Goal: Task Accomplishment & Management: Complete application form

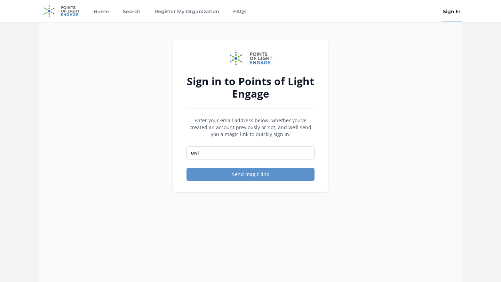
type input "owlearning101@gmail.com"
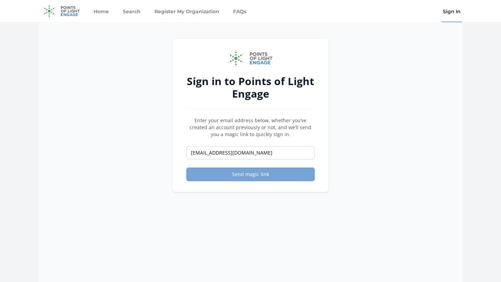
click at [230, 181] on button "Send magic link" at bounding box center [250, 174] width 128 height 13
click at [238, 158] on input "owlearning101@gmail.com" at bounding box center [250, 152] width 128 height 13
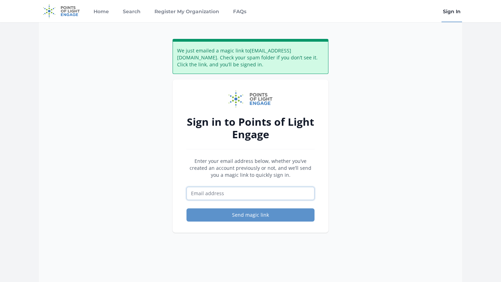
click at [222, 197] on input "Email address" at bounding box center [250, 193] width 128 height 13
type input "[EMAIL_ADDRESS][DOMAIN_NAME]"
click at [218, 210] on button "Send magic link" at bounding box center [250, 215] width 128 height 13
click at [217, 215] on button "Send magic link" at bounding box center [250, 215] width 128 height 13
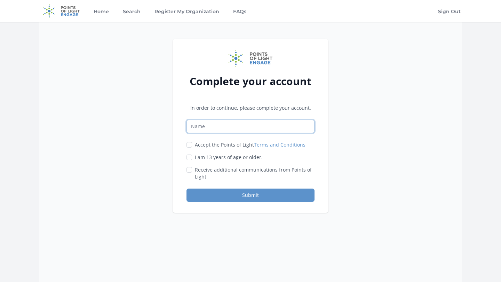
click at [226, 127] on input "Name" at bounding box center [250, 126] width 128 height 13
type input "Oshin Rex"
click at [191, 145] on input "Accept the Points of Light Terms and Conditions" at bounding box center [189, 145] width 6 height 6
checkbox input "true"
click at [189, 154] on div at bounding box center [189, 157] width 6 height 7
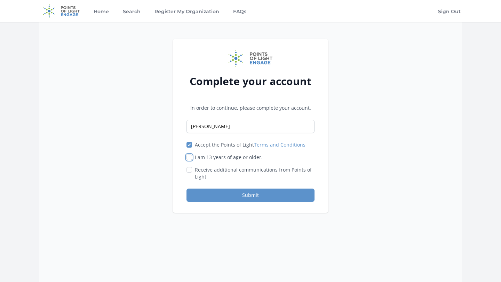
click at [191, 155] on input "I am 13 years of age or older." at bounding box center [189, 158] width 6 height 6
checkbox input "true"
click at [191, 169] on input "Receive additional communications from Points of Light" at bounding box center [189, 170] width 6 height 6
checkbox input "true"
click at [207, 198] on button "Submit" at bounding box center [250, 195] width 128 height 13
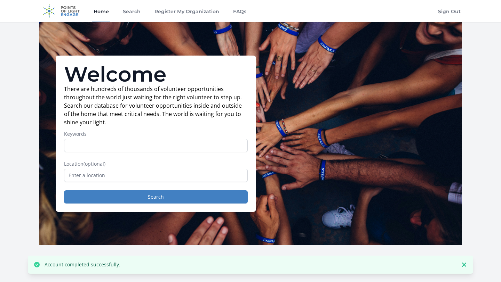
click at [195, 147] on input "Keywords" at bounding box center [156, 145] width 184 height 13
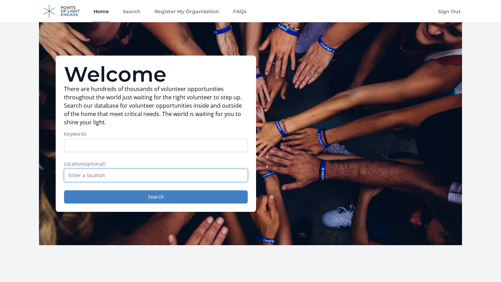
click at [183, 171] on input "text" at bounding box center [156, 175] width 184 height 13
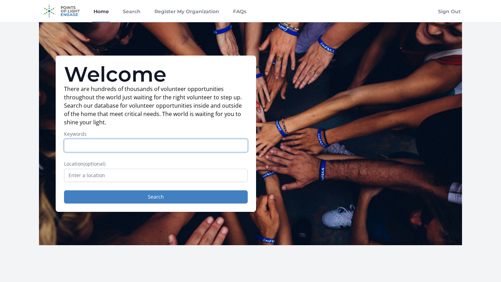
click at [188, 146] on input "Keywords" at bounding box center [156, 145] width 184 height 13
type input "tutoring students in foster care"
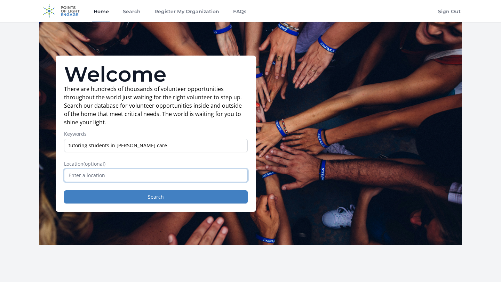
click at [168, 180] on input "text" at bounding box center [156, 175] width 184 height 13
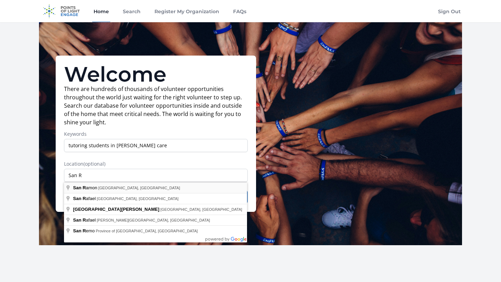
type input "San Ramon, CA, USA"
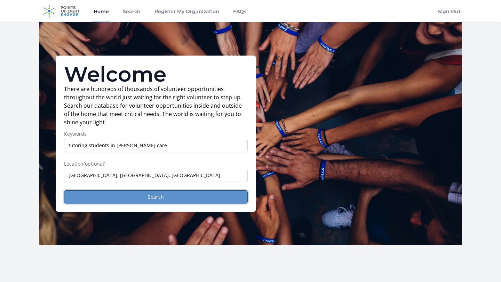
click at [137, 196] on button "Search" at bounding box center [156, 197] width 184 height 13
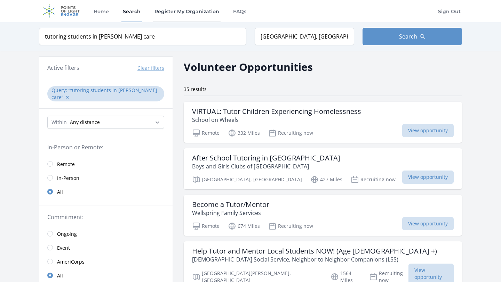
click at [200, 15] on link "Register My Organization" at bounding box center [186, 11] width 67 height 22
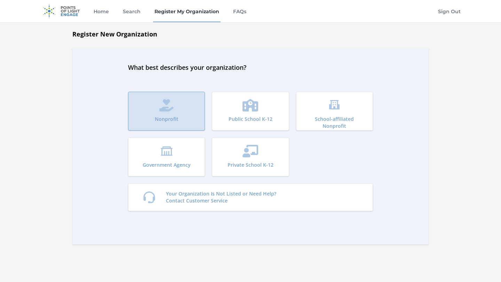
click at [171, 99] on icon "submit" at bounding box center [166, 105] width 14 height 13
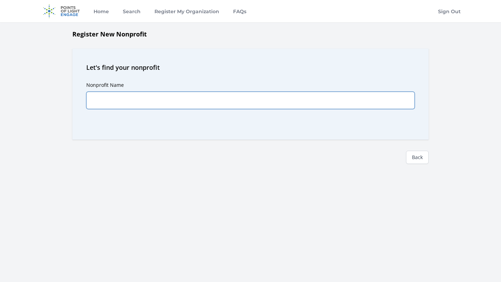
click at [171, 100] on input "Nonprofit Name" at bounding box center [250, 100] width 328 height 17
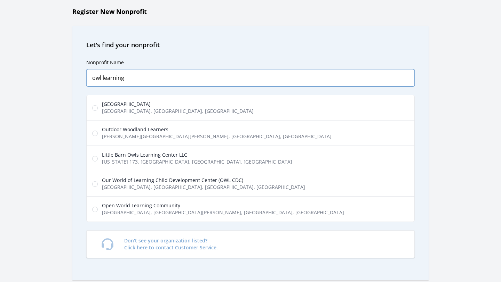
scroll to position [25, 0]
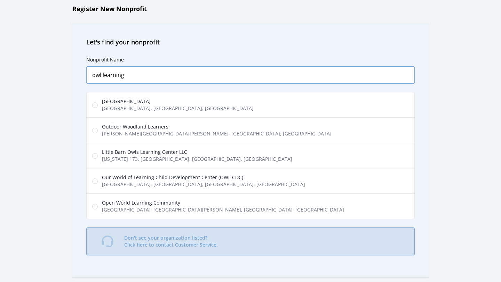
type input "owl learning"
click at [168, 234] on link "Don't see your organization listed? Click here to contact Customer Service." at bounding box center [250, 242] width 328 height 28
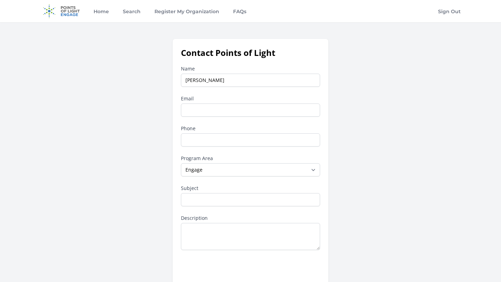
type input "[PERSON_NAME]"
click at [199, 113] on input "Email" at bounding box center [250, 110] width 139 height 13
type input "[EMAIL_ADDRESS][DOMAIN_NAME]"
type input "9258869033"
click at [223, 170] on select "--None-- Daily Point of Light Award Disney Family Volunteer Rewards Global Netw…" at bounding box center [250, 169] width 139 height 13
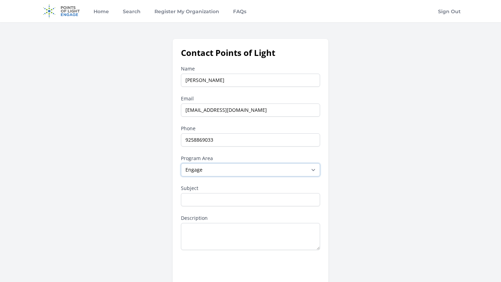
click at [181, 163] on select "--None-- Daily Point of Light Award Disney Family Volunteer Rewards Global Netw…" at bounding box center [250, 169] width 139 height 13
click at [223, 170] on select "--None-- Daily Point of Light Award Disney Family Volunteer Rewards Global Netw…" at bounding box center [250, 169] width 139 height 13
